Goal: Communication & Community: Connect with others

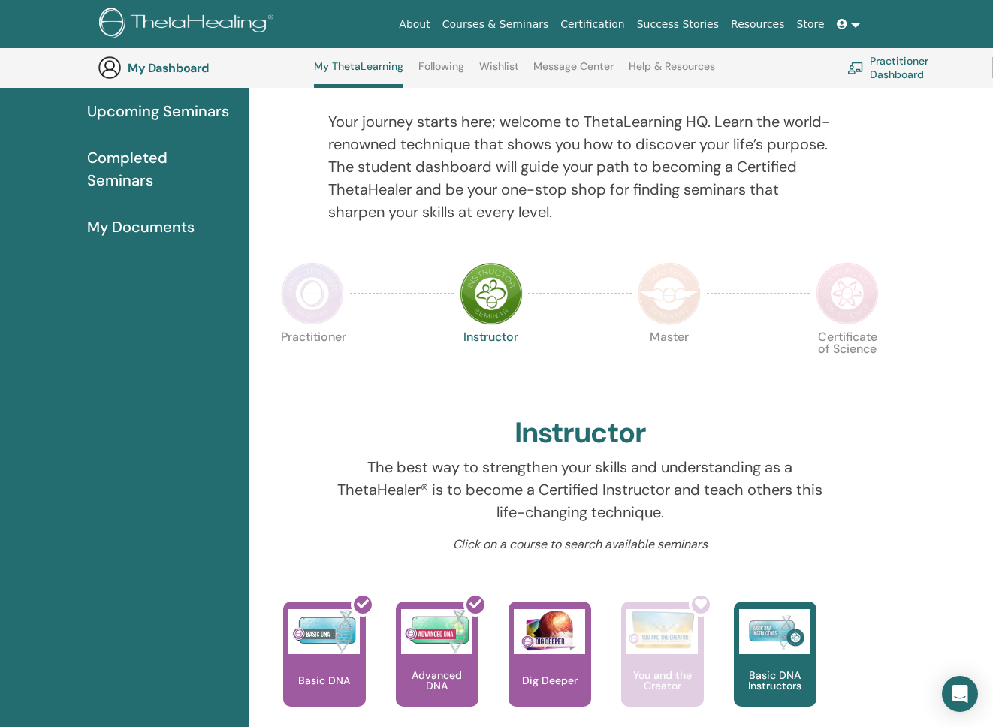
scroll to position [154, 0]
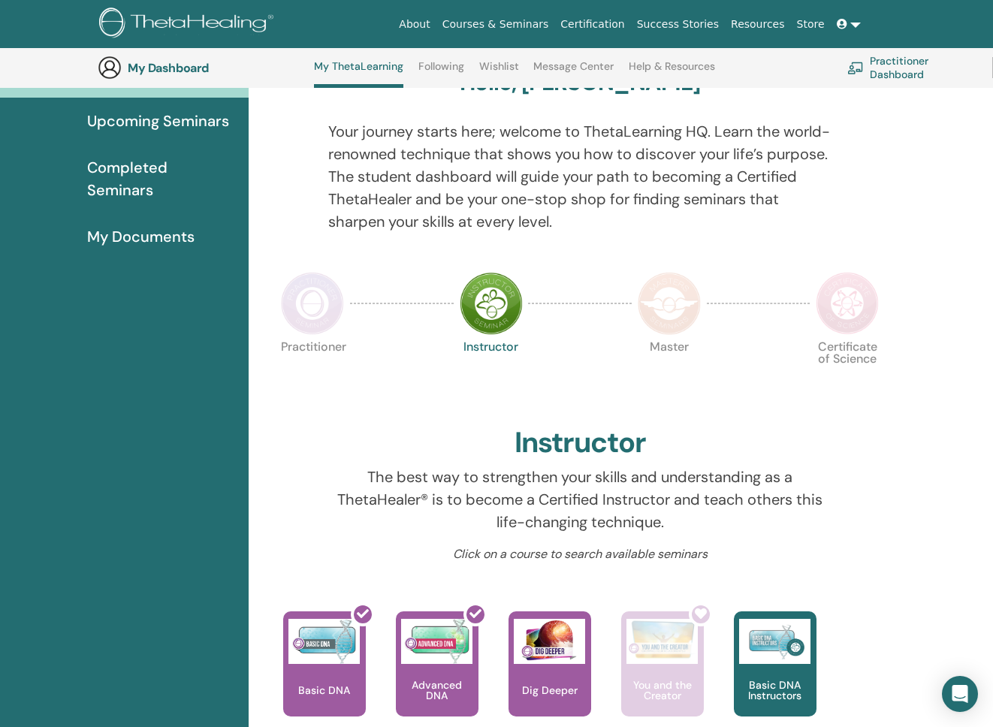
click at [559, 68] on link "Message Center" at bounding box center [573, 72] width 80 height 24
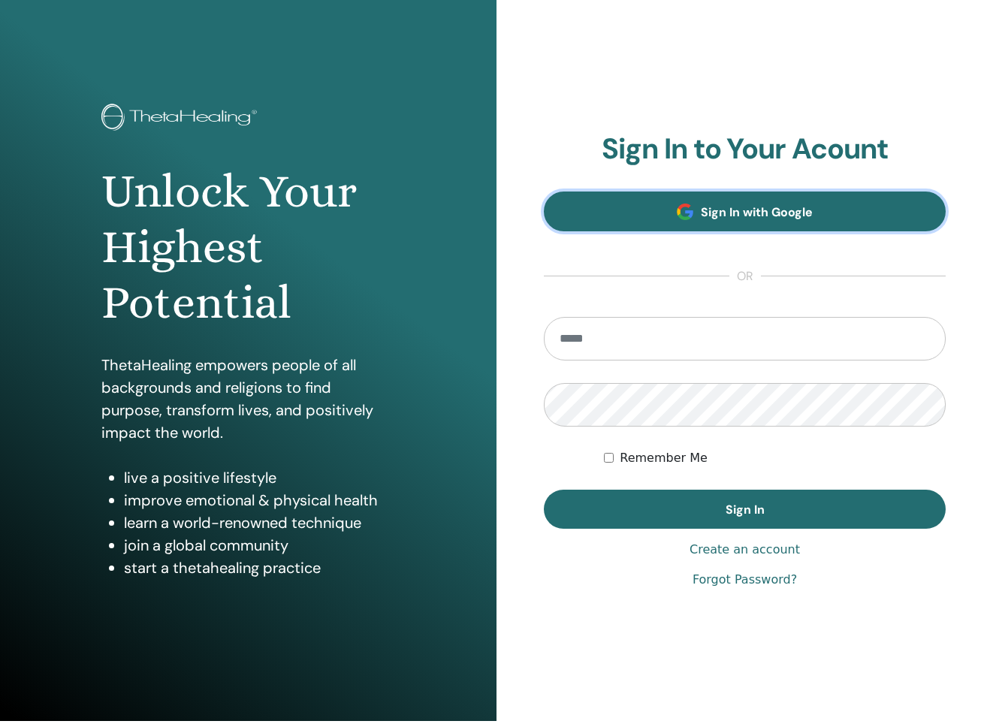
click at [646, 228] on link "Sign In with Google" at bounding box center [745, 212] width 402 height 40
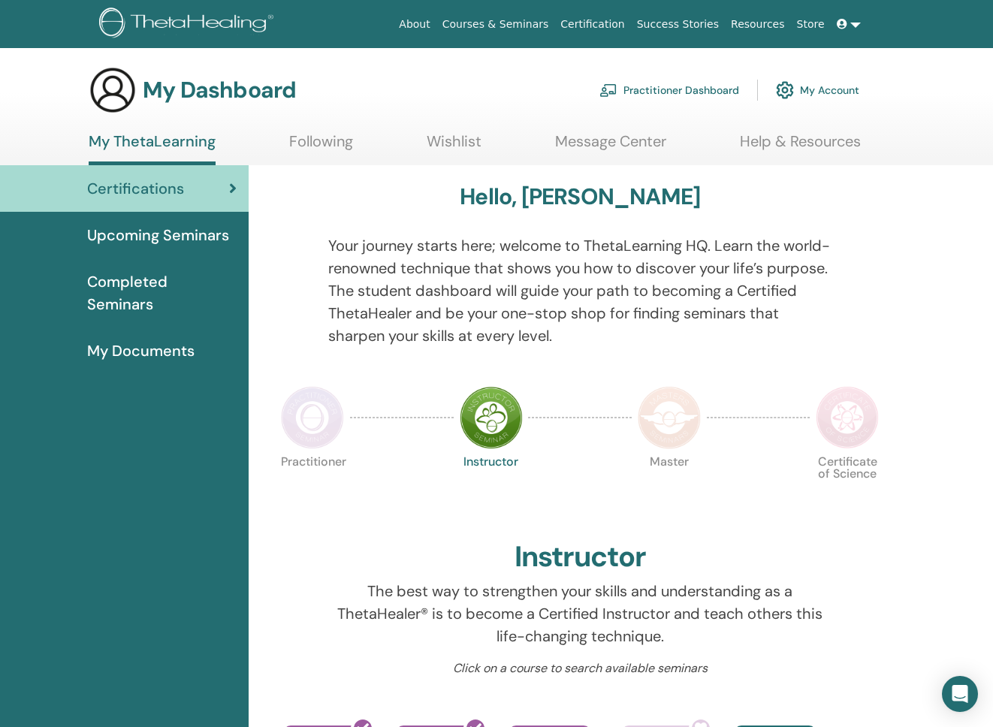
click at [590, 142] on link "Message Center" at bounding box center [610, 146] width 111 height 29
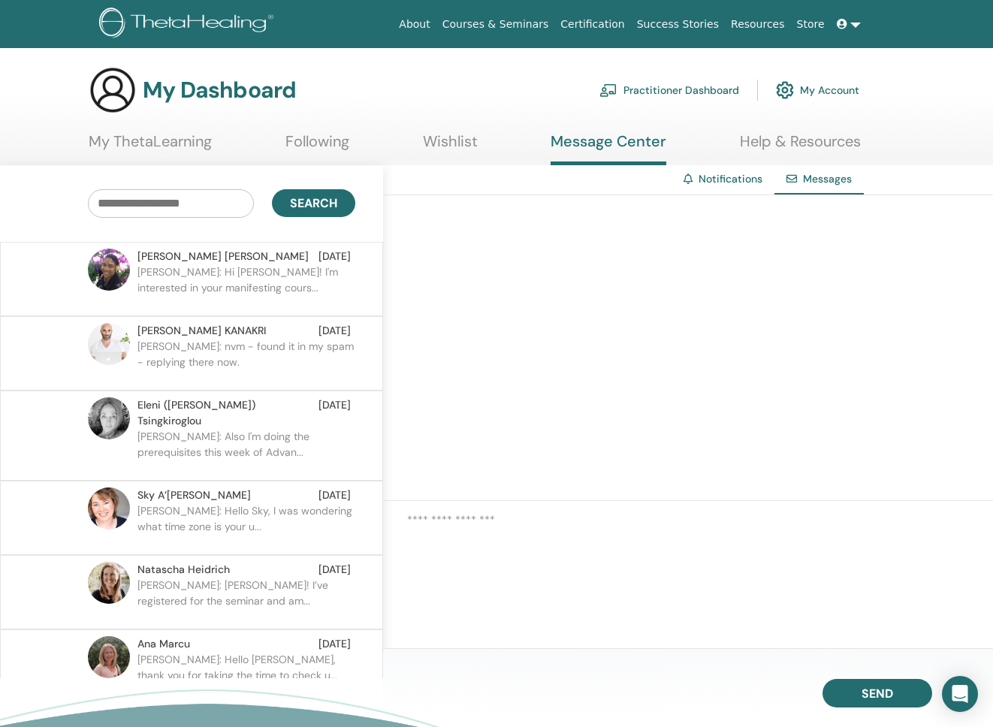
click at [281, 287] on p "Supriya: Hi Sharon! I'm interested in your manifesting cours..." at bounding box center [246, 286] width 218 height 45
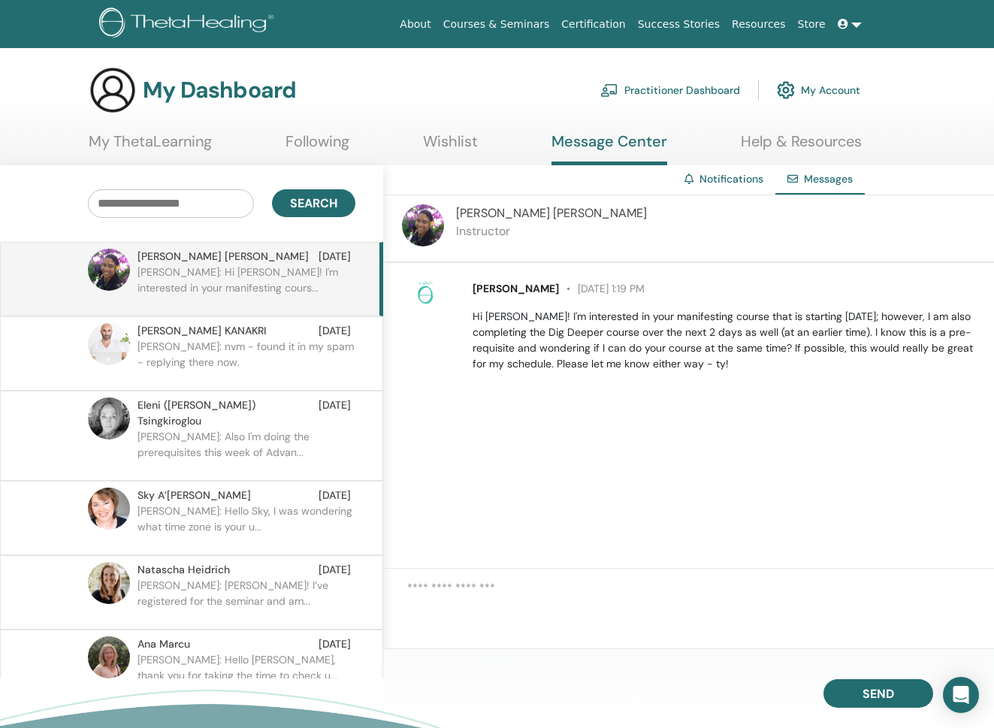
click at [198, 145] on link "My ThetaLearning" at bounding box center [150, 146] width 123 height 29
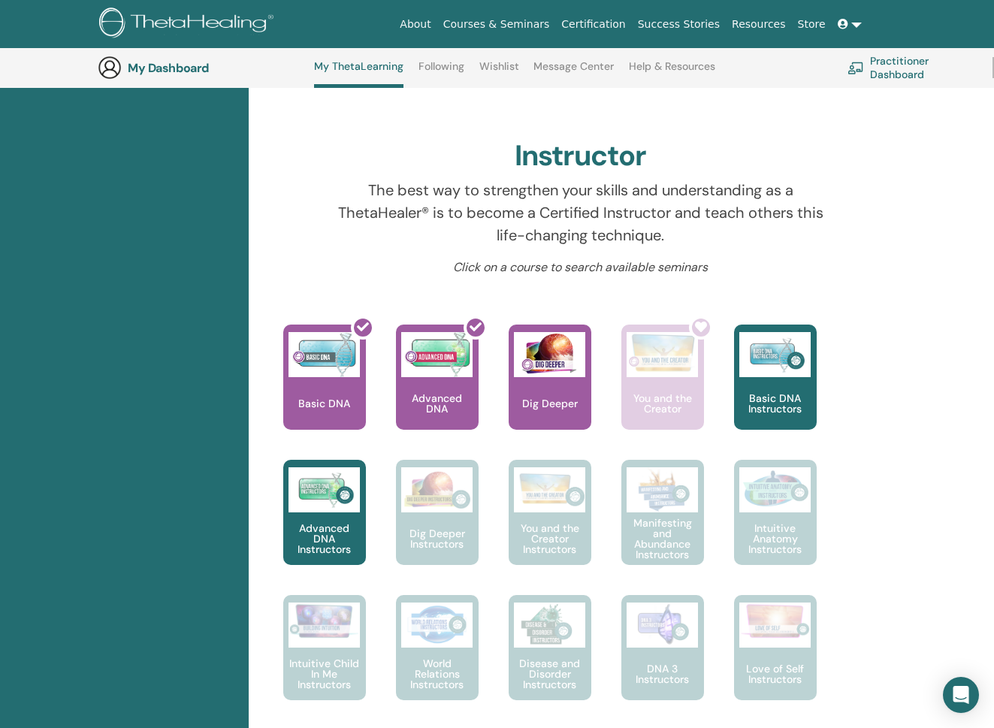
scroll to position [455, 0]
